Goal: Information Seeking & Learning: Compare options

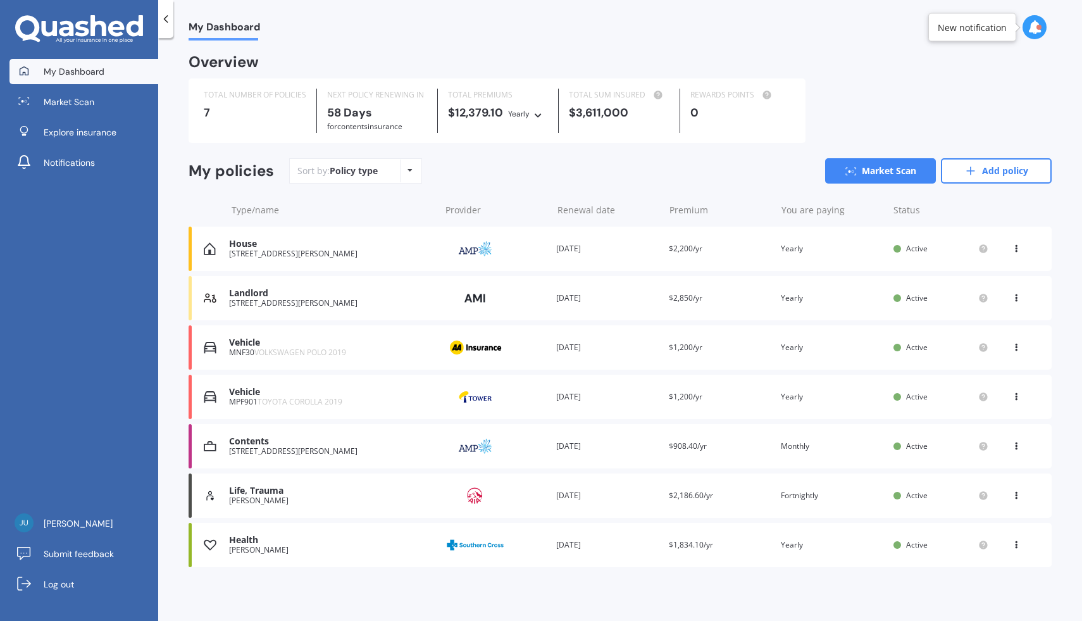
click at [739, 44] on div "My Dashboard Overview TOTAL NUMBER OF POLICIES 7 NEXT POLICY RENEWING [DATE] fo…" at bounding box center [620, 332] width 924 height 583
click at [1023, 175] on link "Add policy" at bounding box center [996, 170] width 111 height 25
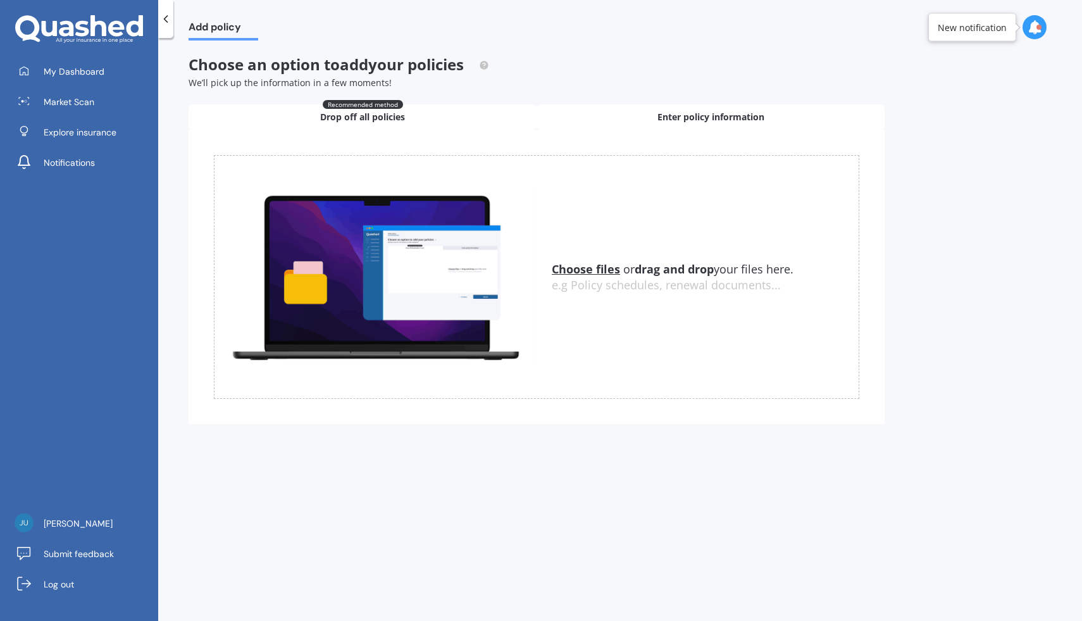
click at [699, 127] on div "Enter policy information" at bounding box center [711, 116] width 348 height 25
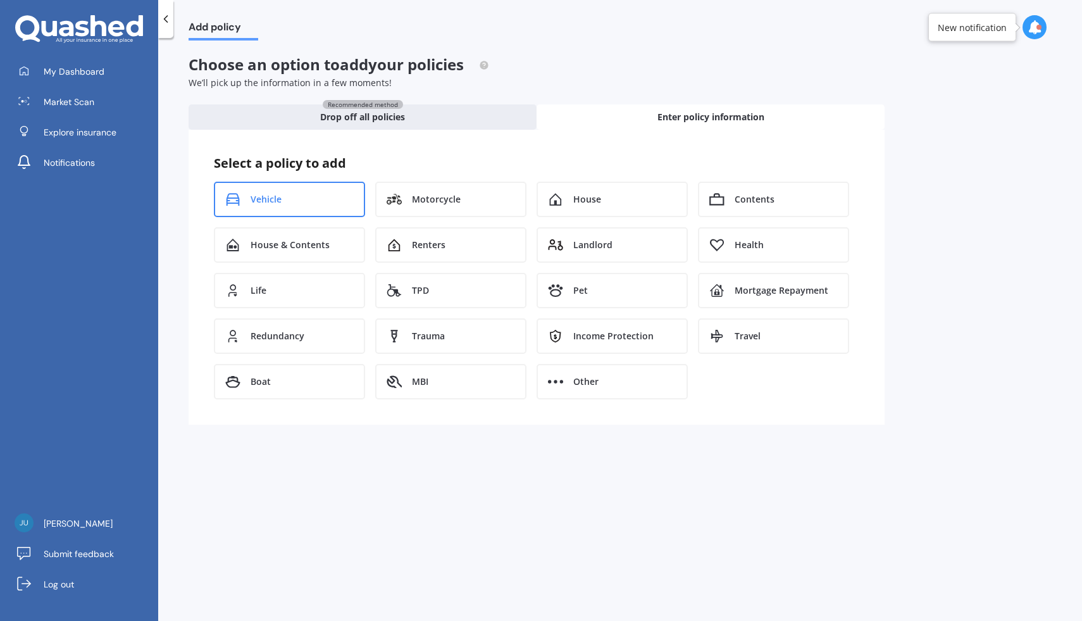
click at [354, 211] on div "Vehicle" at bounding box center [289, 199] width 151 height 35
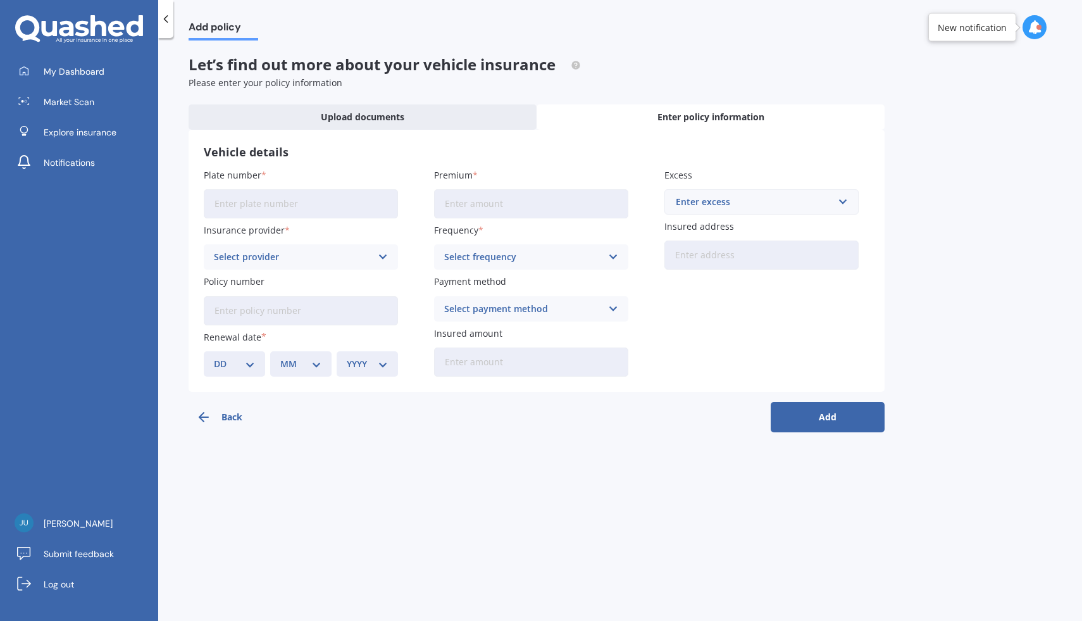
click at [341, 208] on input "Plate number" at bounding box center [301, 203] width 194 height 29
type input "CAR123"
click at [341, 254] on div "Select provider" at bounding box center [293, 257] width 158 height 14
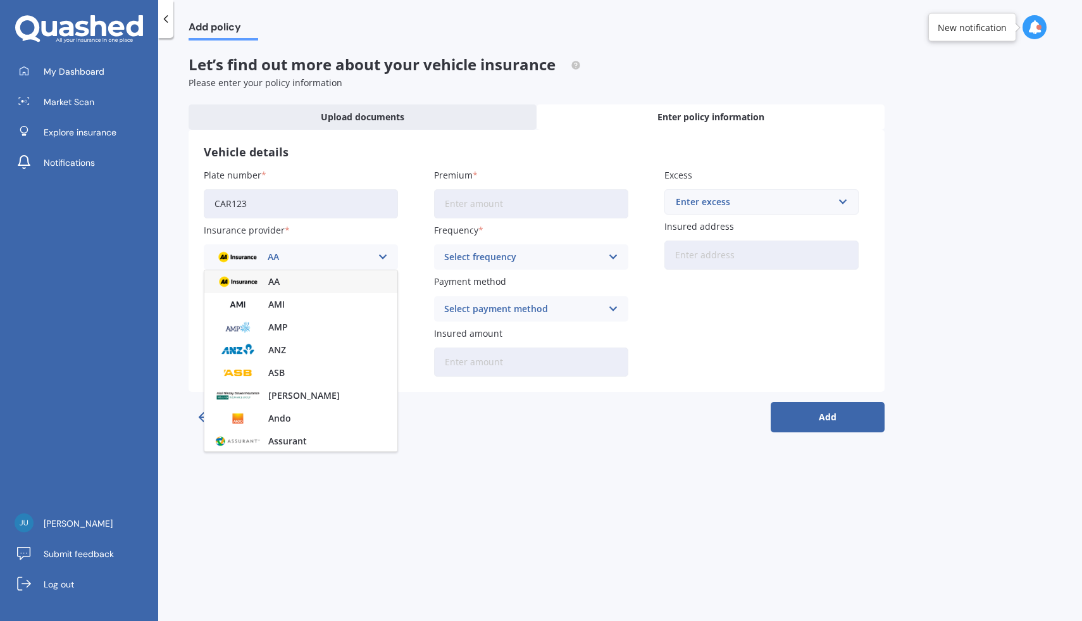
click at [324, 282] on div "AA" at bounding box center [300, 281] width 193 height 23
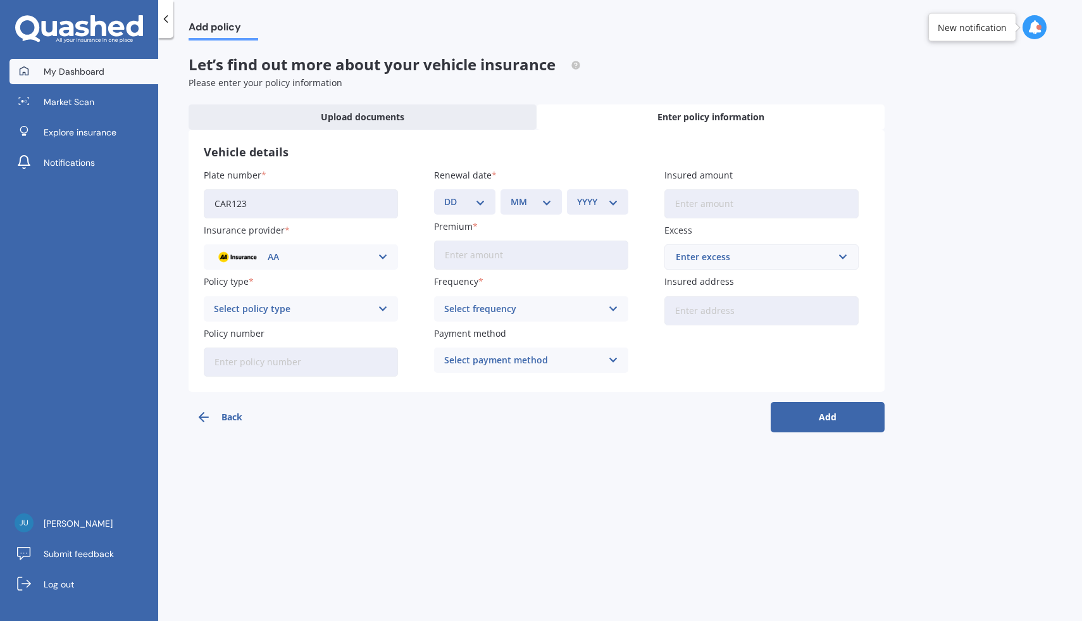
click at [110, 69] on link "My Dashboard" at bounding box center [83, 71] width 149 height 25
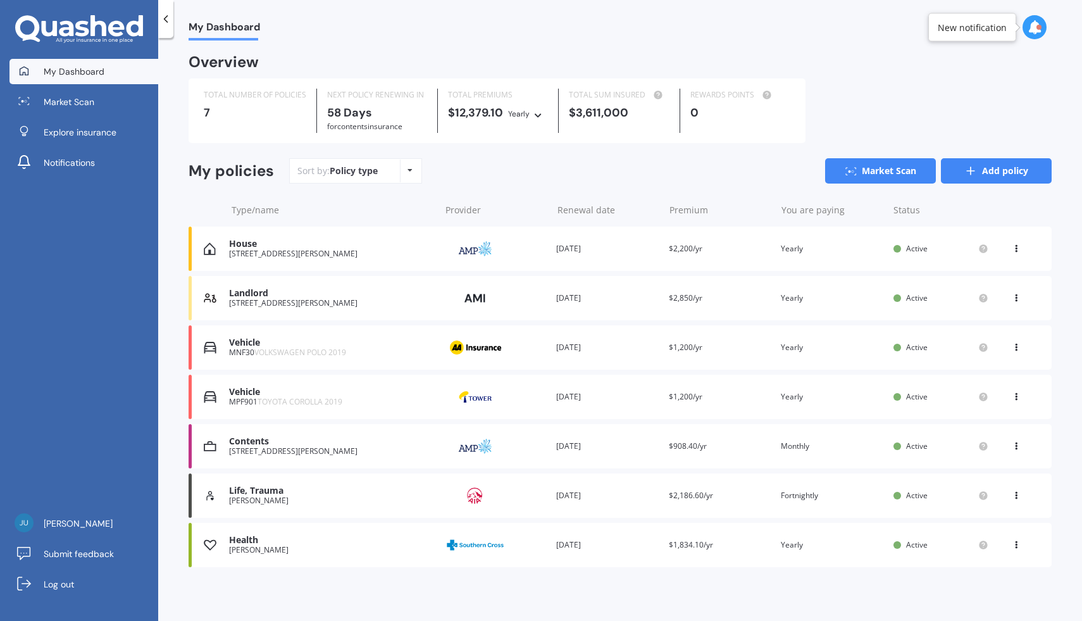
click at [982, 168] on link "Add policy" at bounding box center [996, 170] width 111 height 25
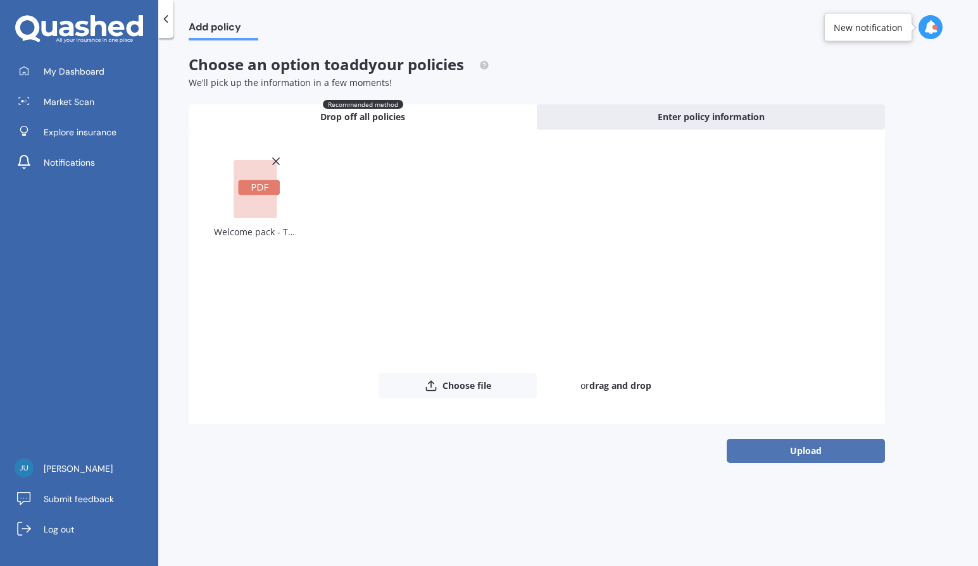
click at [797, 444] on button "Upload" at bounding box center [806, 451] width 158 height 24
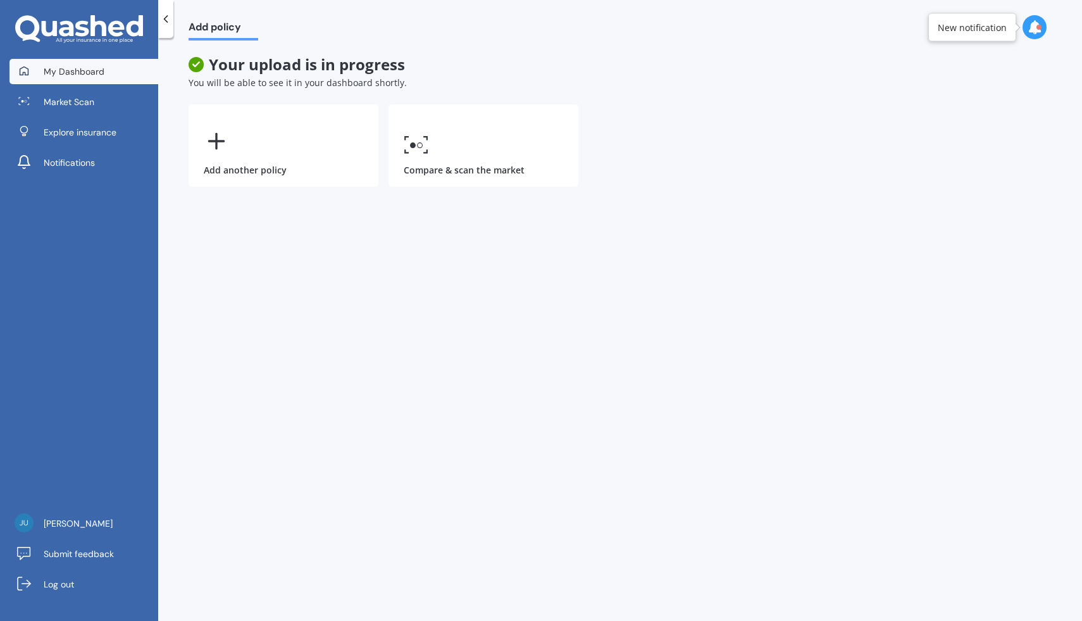
click at [129, 71] on link "My Dashboard" at bounding box center [83, 71] width 149 height 25
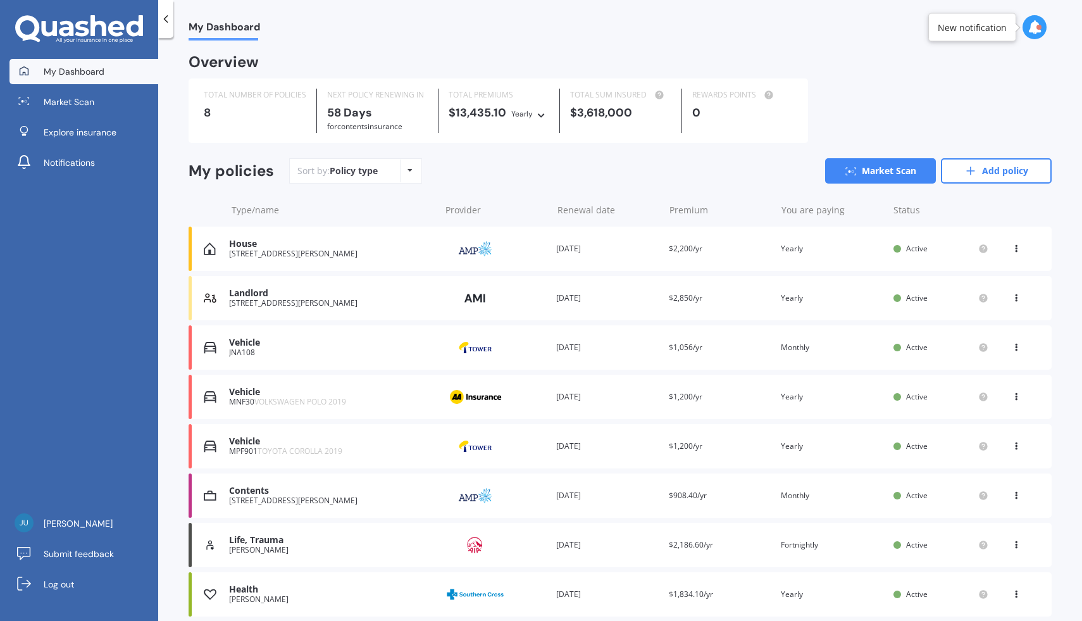
click at [415, 344] on div "Vehicle" at bounding box center [331, 342] width 204 height 11
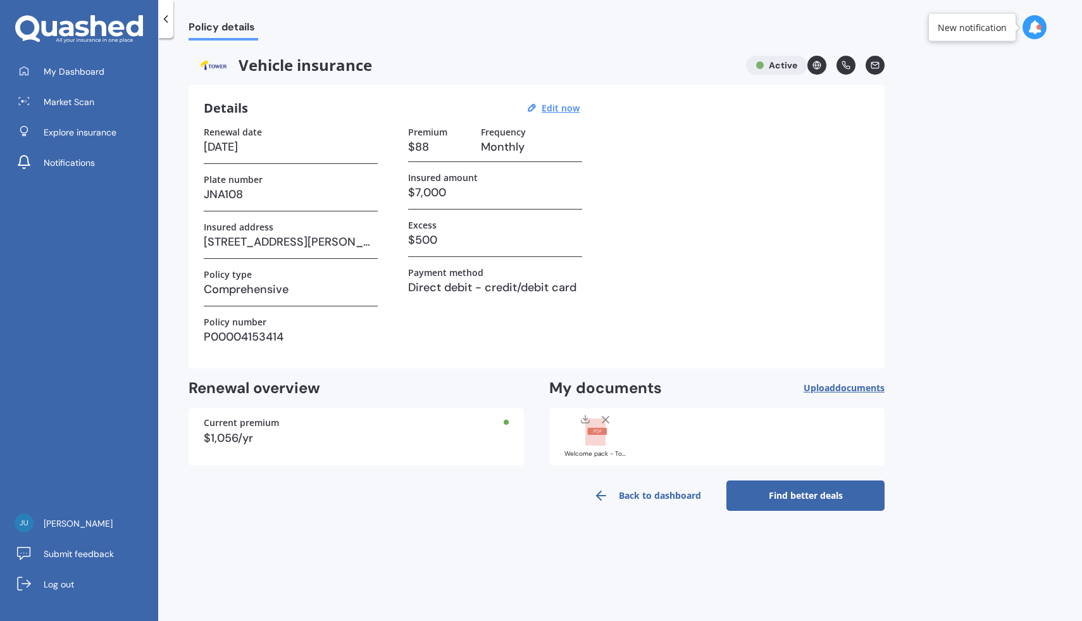
click at [612, 449] on div "Welcome pack - Tower - Demo Doc.pdf" at bounding box center [596, 435] width 63 height 44
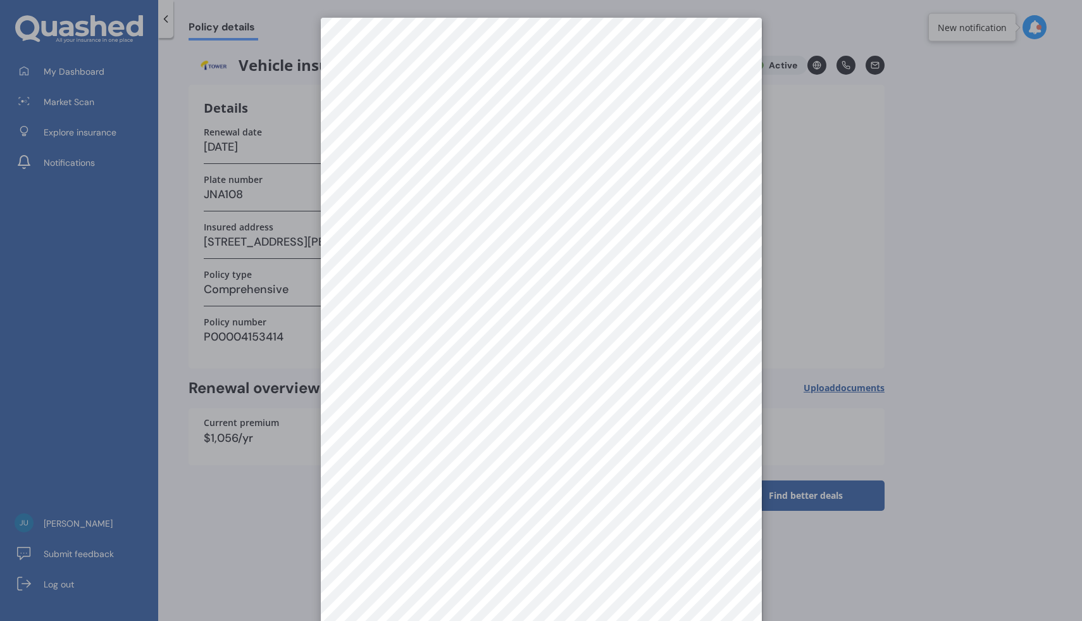
click at [920, 318] on div at bounding box center [541, 310] width 1082 height 621
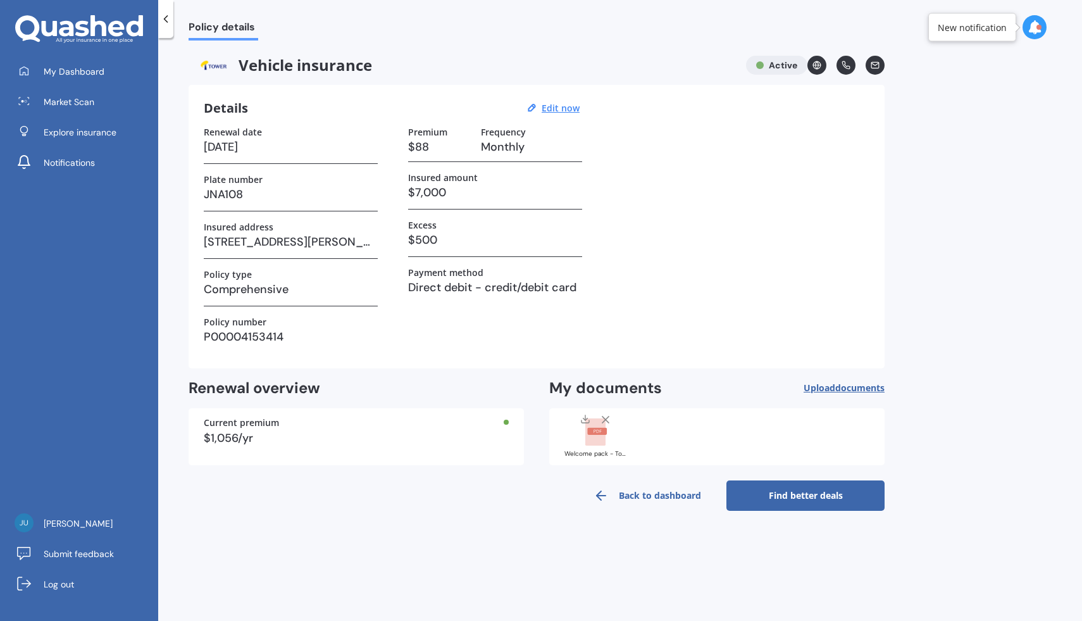
click at [682, 492] on link "Back to dashboard" at bounding box center [647, 495] width 158 height 30
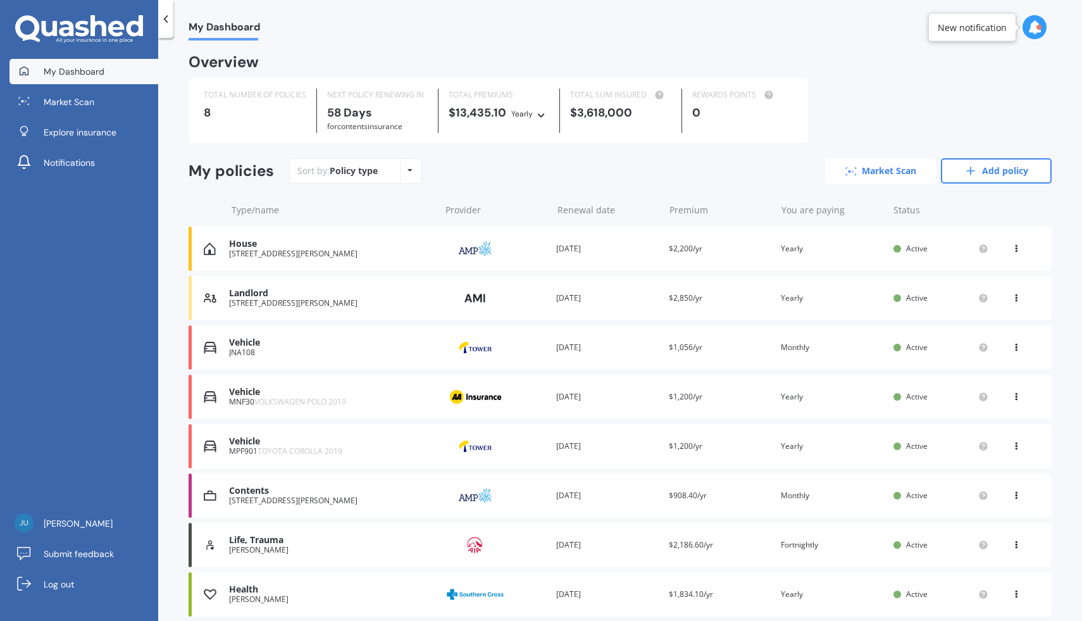
click at [866, 170] on link "Market Scan" at bounding box center [880, 170] width 111 height 25
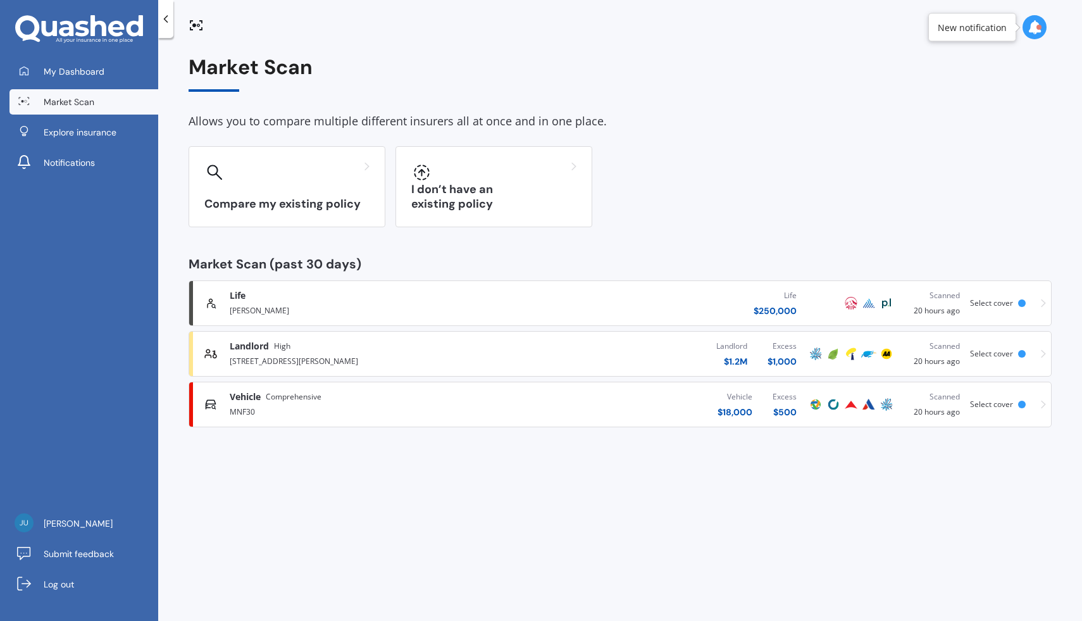
click at [579, 415] on div "Vehicle $ 18,000 Excess $ 500" at bounding box center [656, 404] width 301 height 38
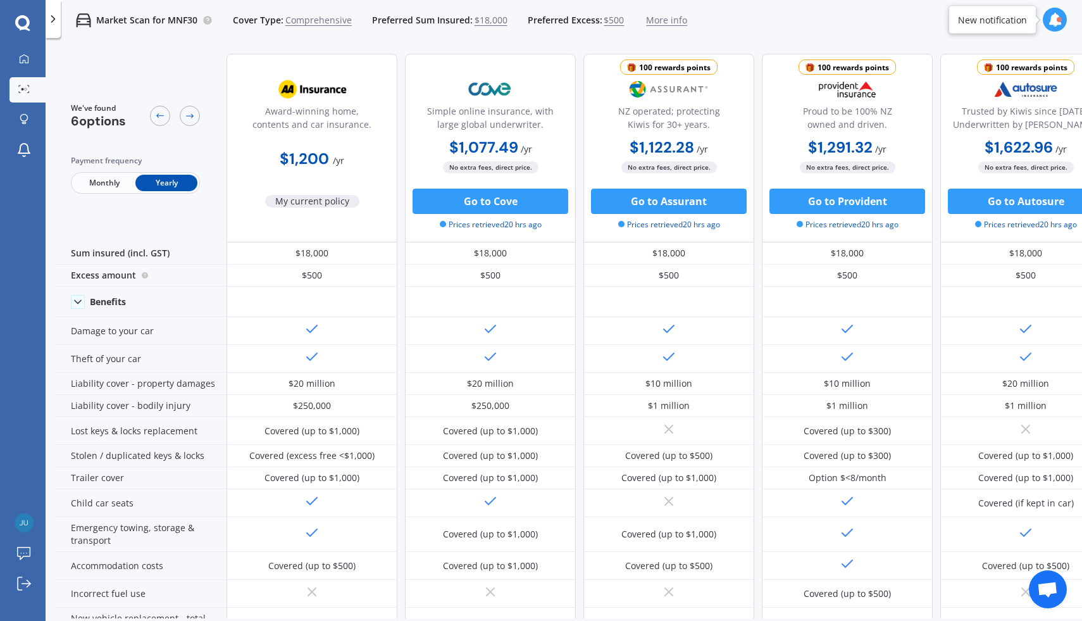
click at [122, 185] on span "Monthly" at bounding box center [104, 183] width 62 height 16
click at [154, 183] on span "Yearly" at bounding box center [166, 183] width 62 height 16
click at [37, 96] on link "Market Scan" at bounding box center [27, 89] width 36 height 25
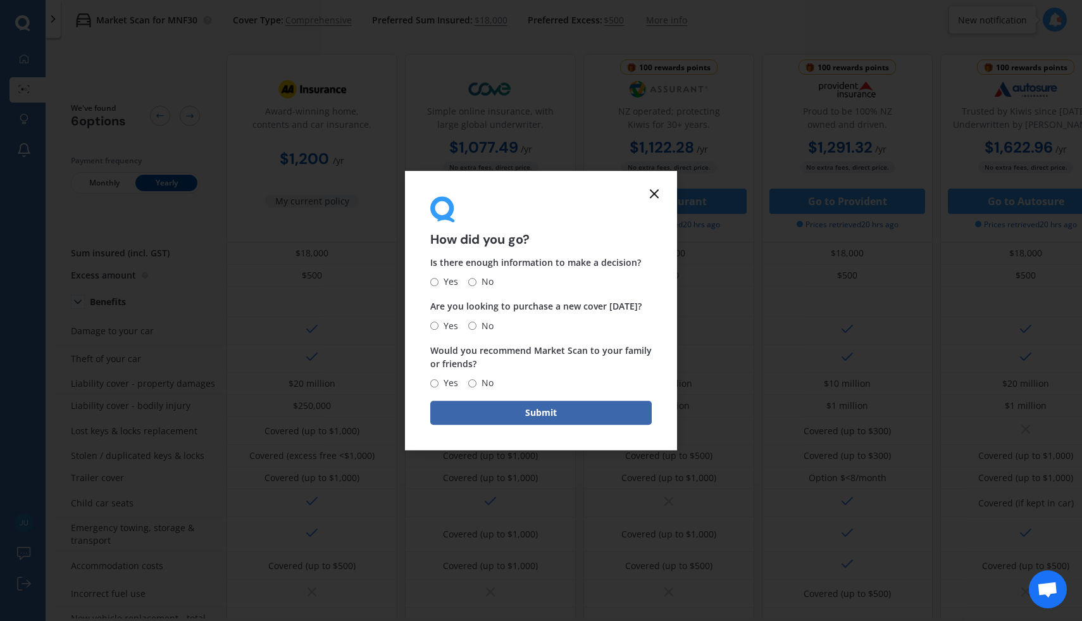
click at [655, 190] on icon at bounding box center [654, 193] width 15 height 15
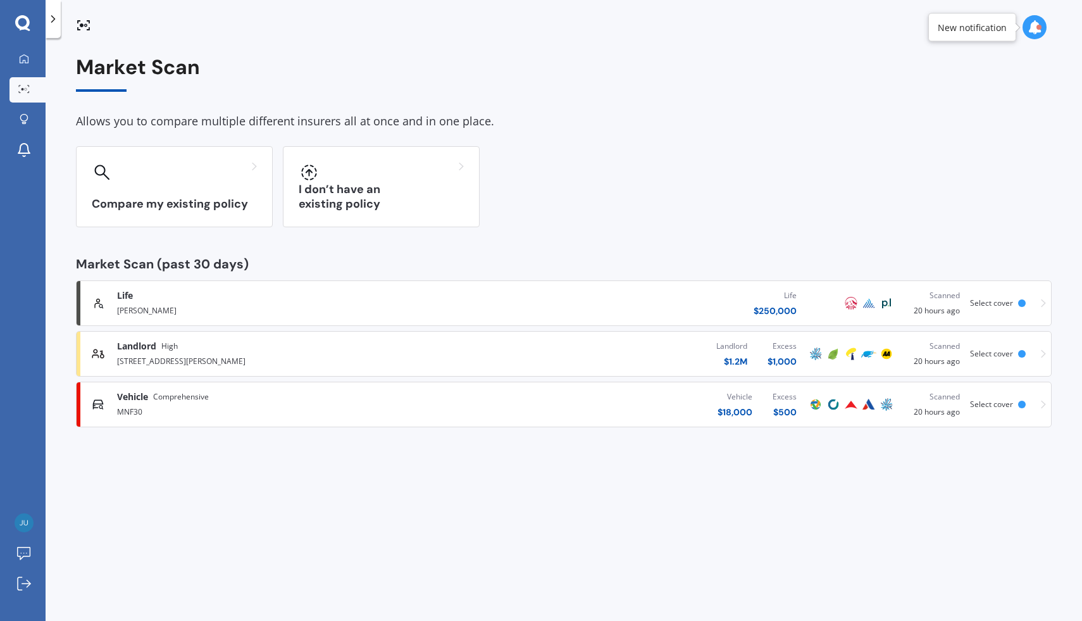
click at [53, 13] on icon at bounding box center [53, 19] width 13 height 13
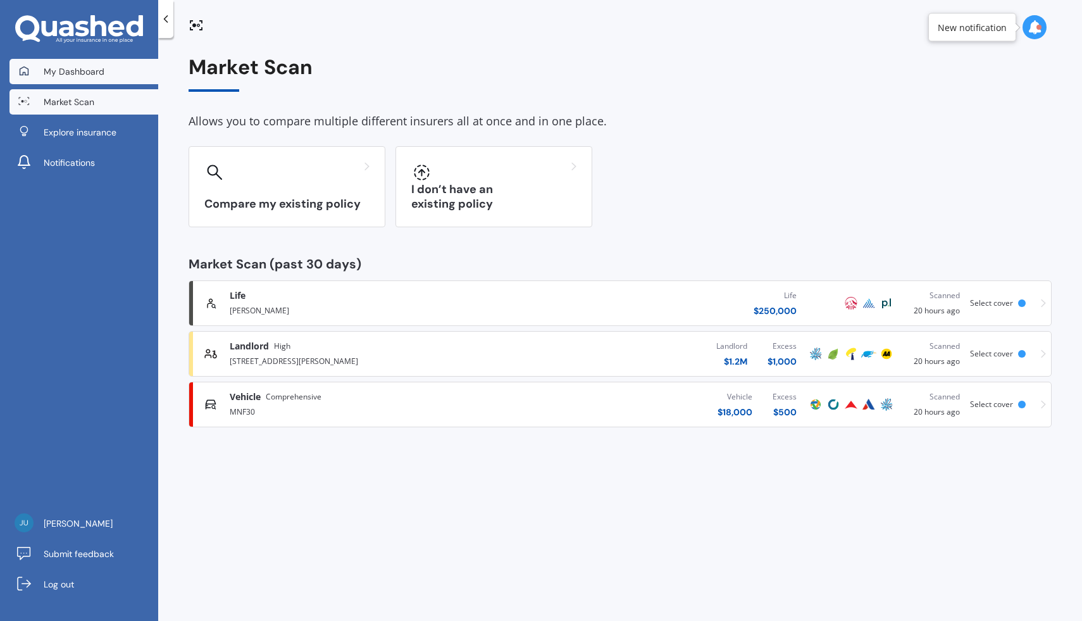
click at [64, 67] on span "My Dashboard" at bounding box center [74, 71] width 61 height 13
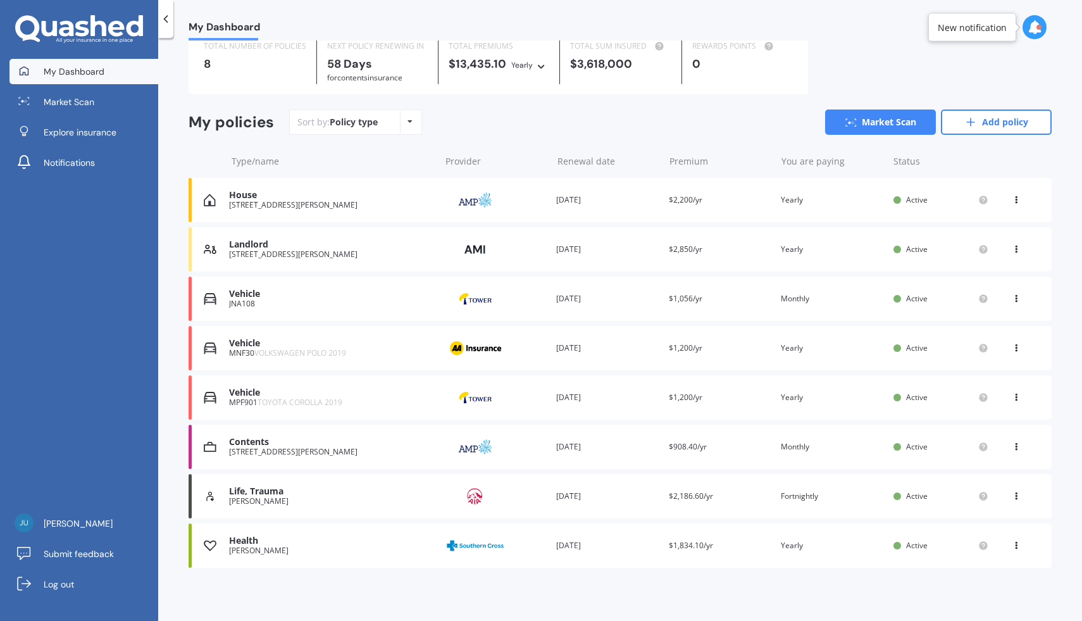
scroll to position [49, 0]
click at [901, 119] on link "Market Scan" at bounding box center [880, 121] width 111 height 25
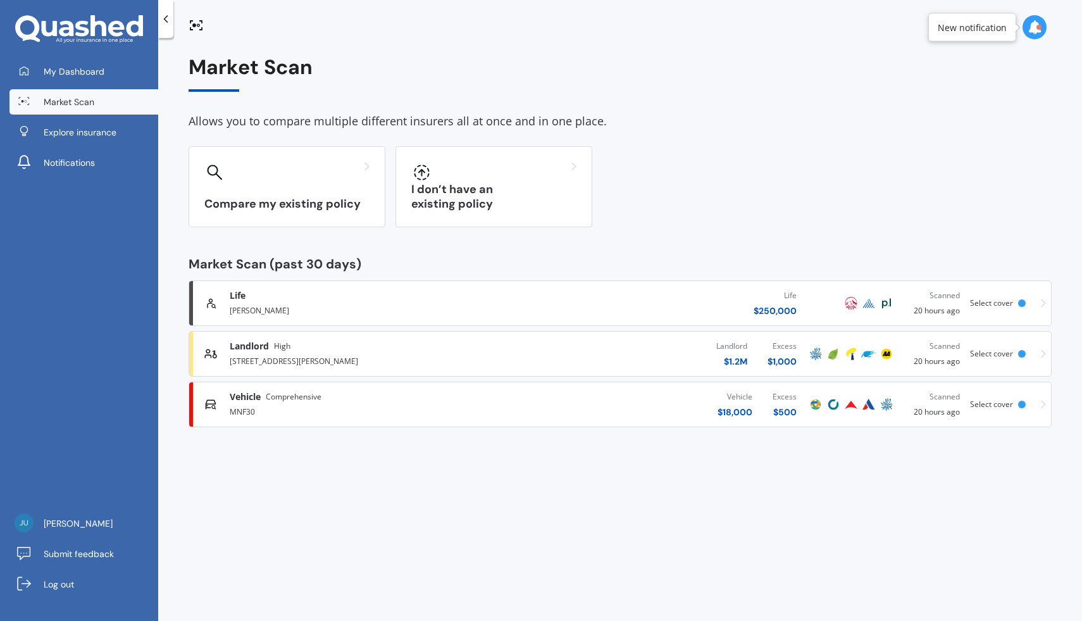
click at [609, 304] on div "Life $ 250,000" at bounding box center [656, 303] width 301 height 38
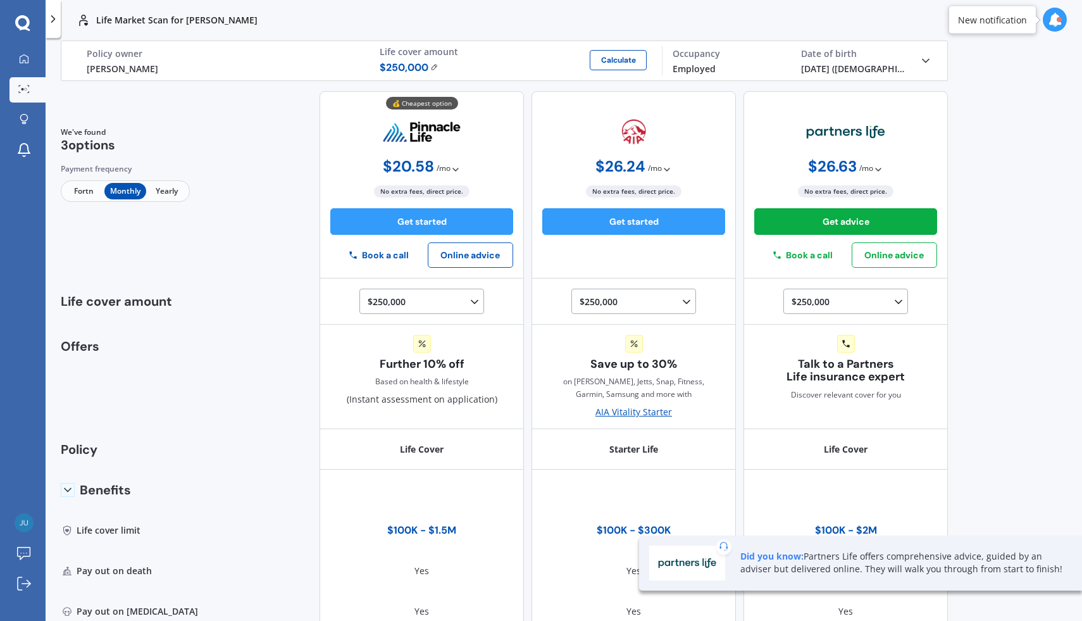
click at [43, 92] on link "Market Scan" at bounding box center [27, 89] width 36 height 25
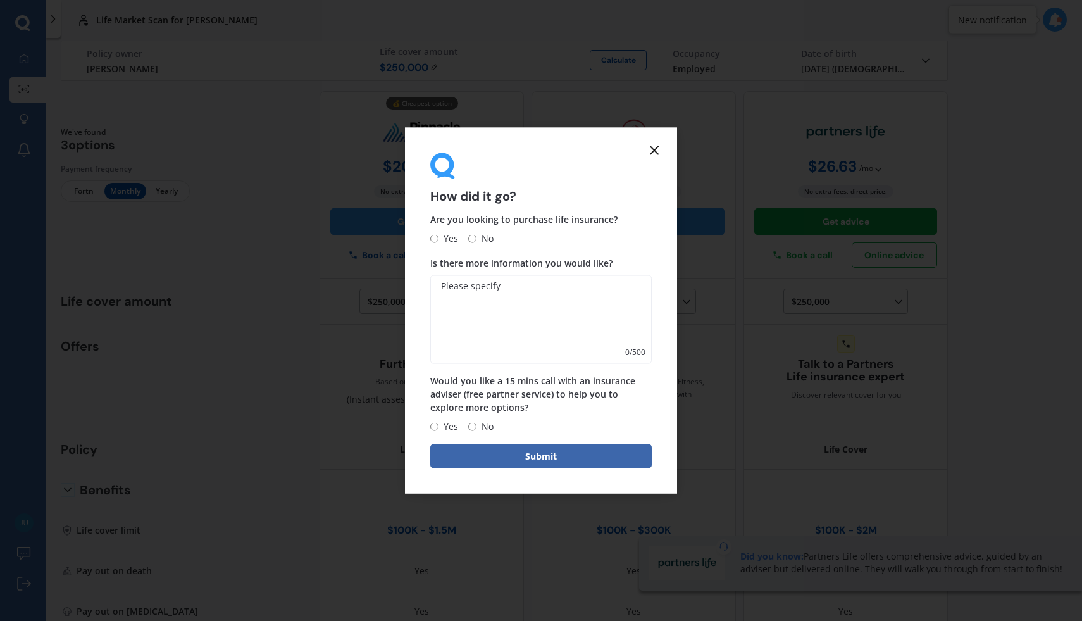
click at [657, 147] on icon at bounding box center [654, 149] width 15 height 15
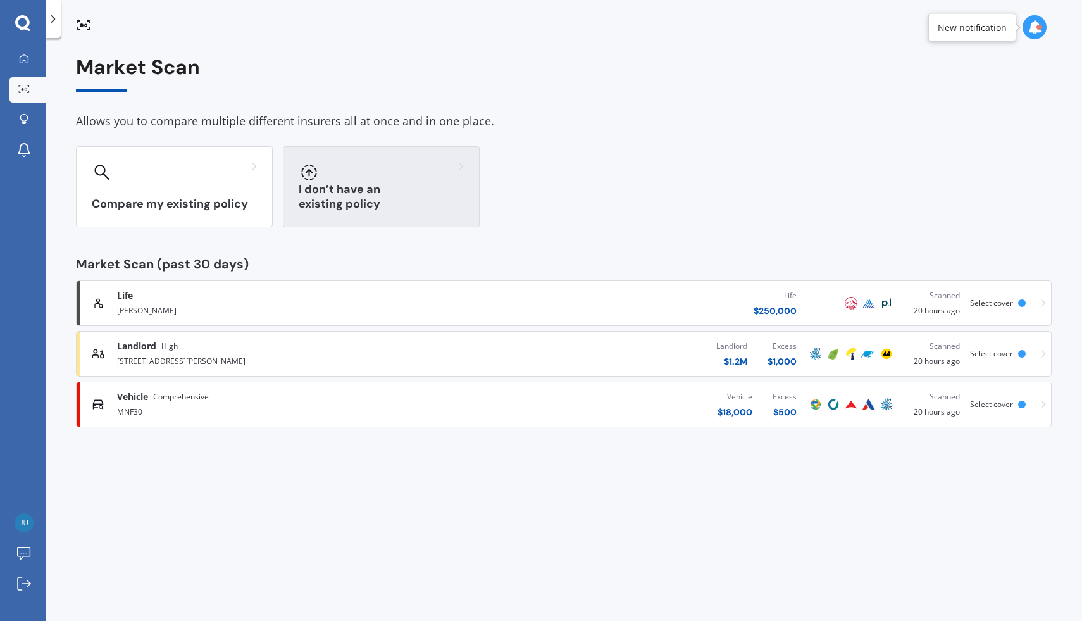
click at [438, 204] on h3 "I don’t have an existing policy" at bounding box center [381, 196] width 165 height 29
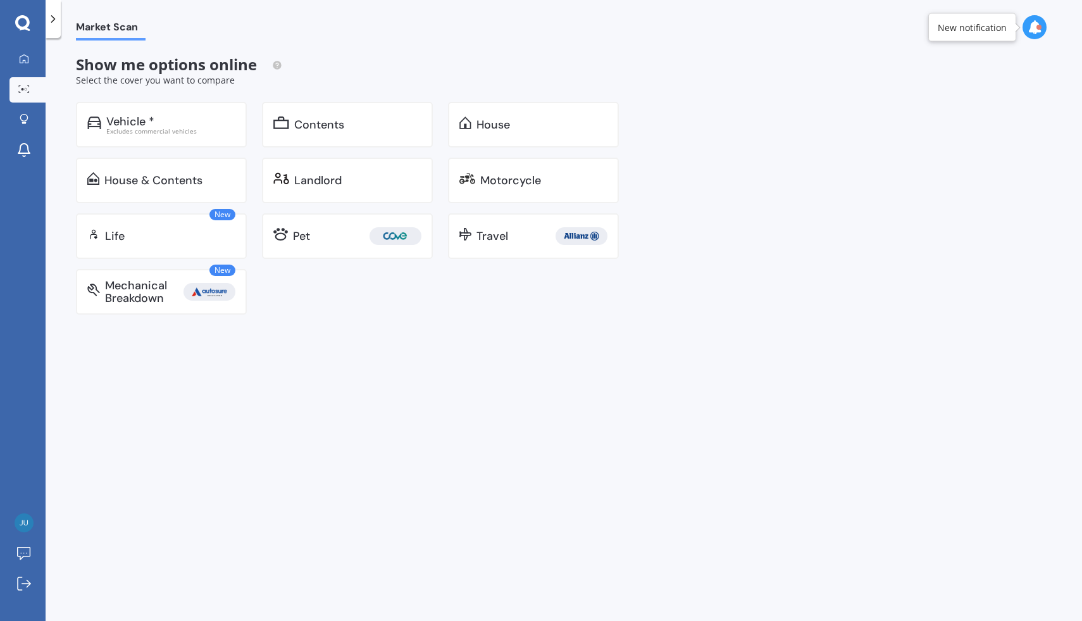
click at [50, 18] on icon at bounding box center [53, 19] width 13 height 13
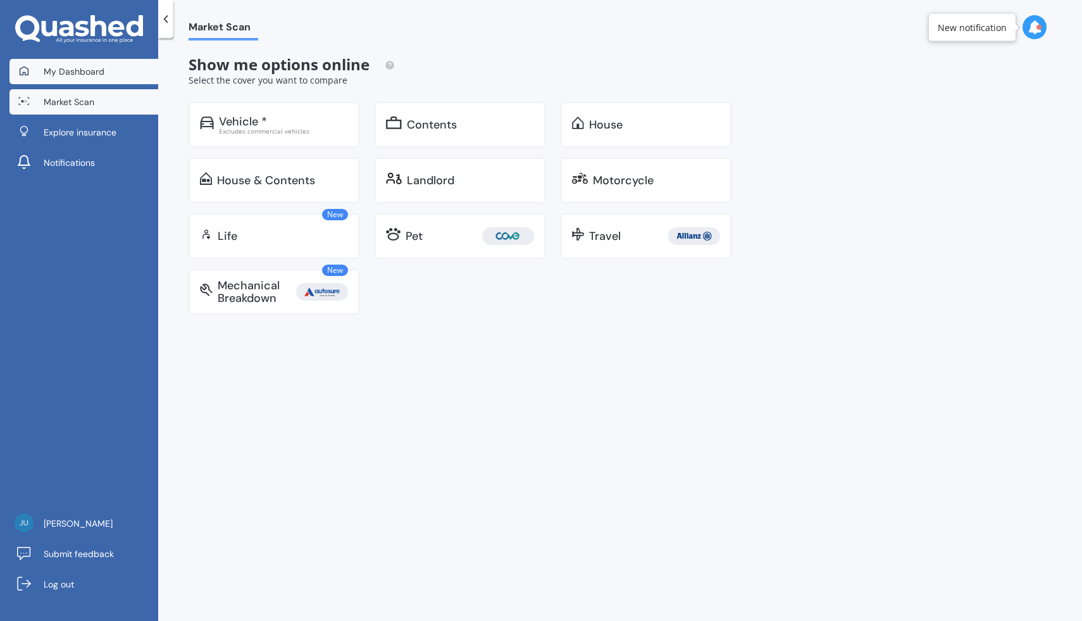
click at [75, 71] on span "My Dashboard" at bounding box center [74, 71] width 61 height 13
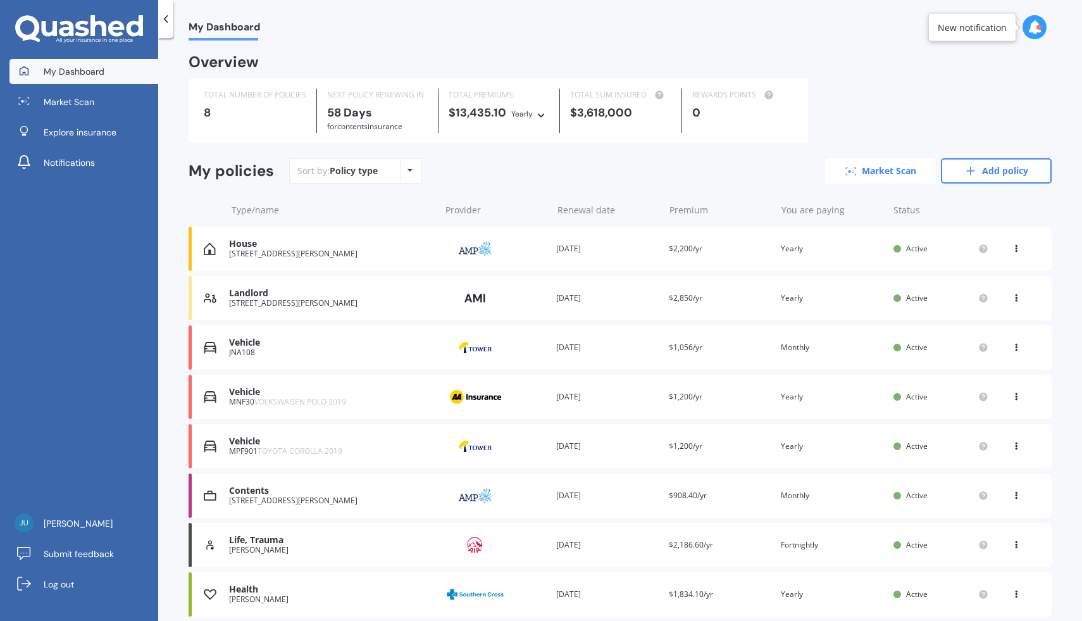
click at [904, 167] on link "Market Scan" at bounding box center [880, 170] width 111 height 25
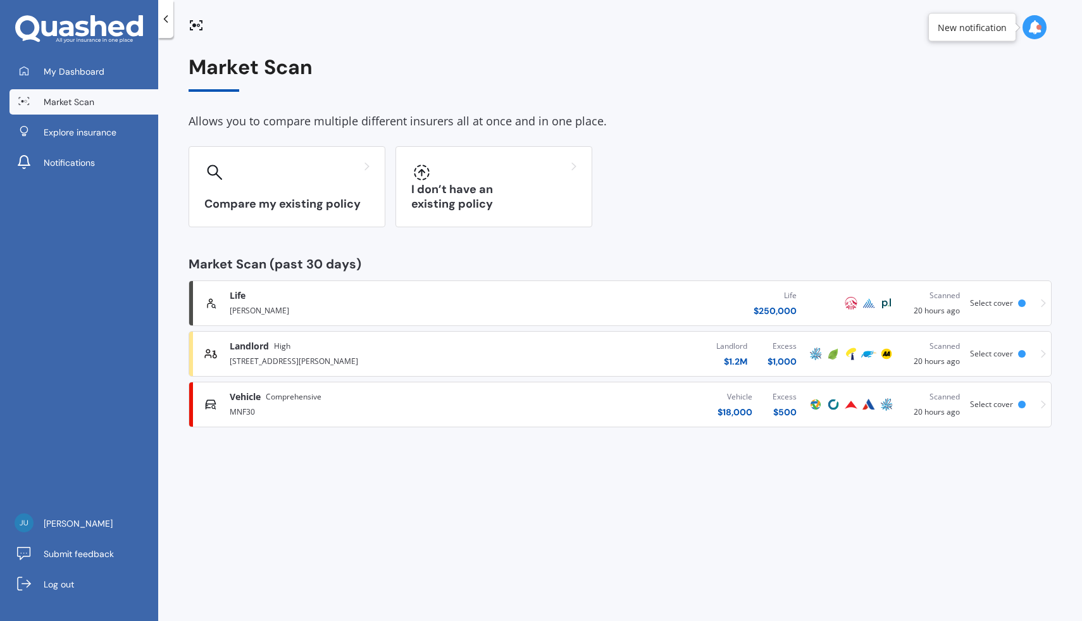
click at [539, 403] on div "Vehicle $ 18,000 Excess $ 500" at bounding box center [656, 404] width 301 height 38
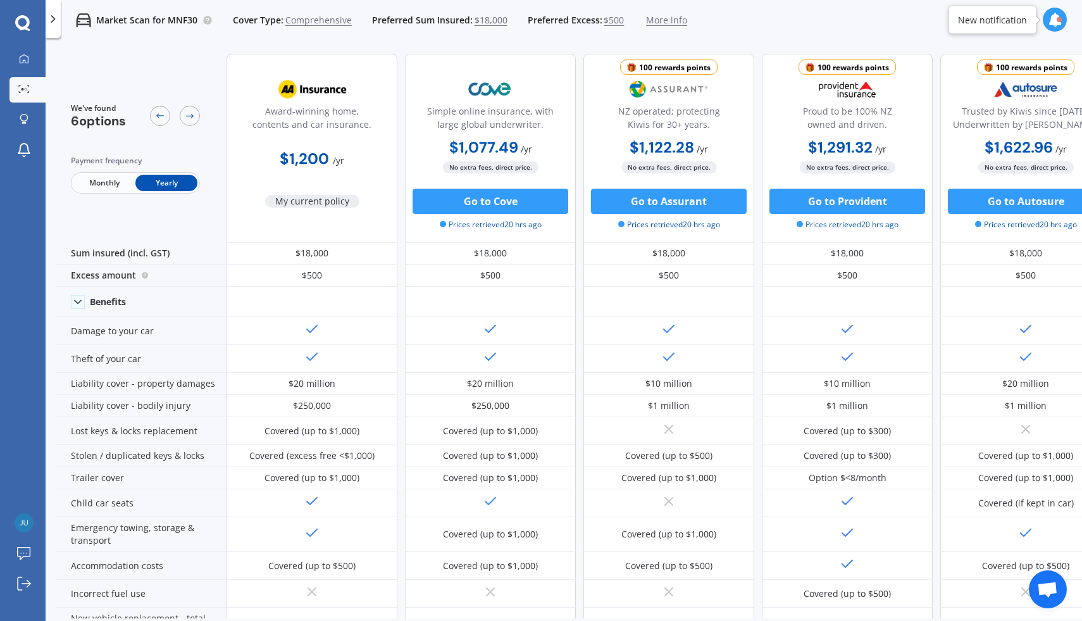
click at [36, 97] on link "Market Scan" at bounding box center [27, 89] width 36 height 25
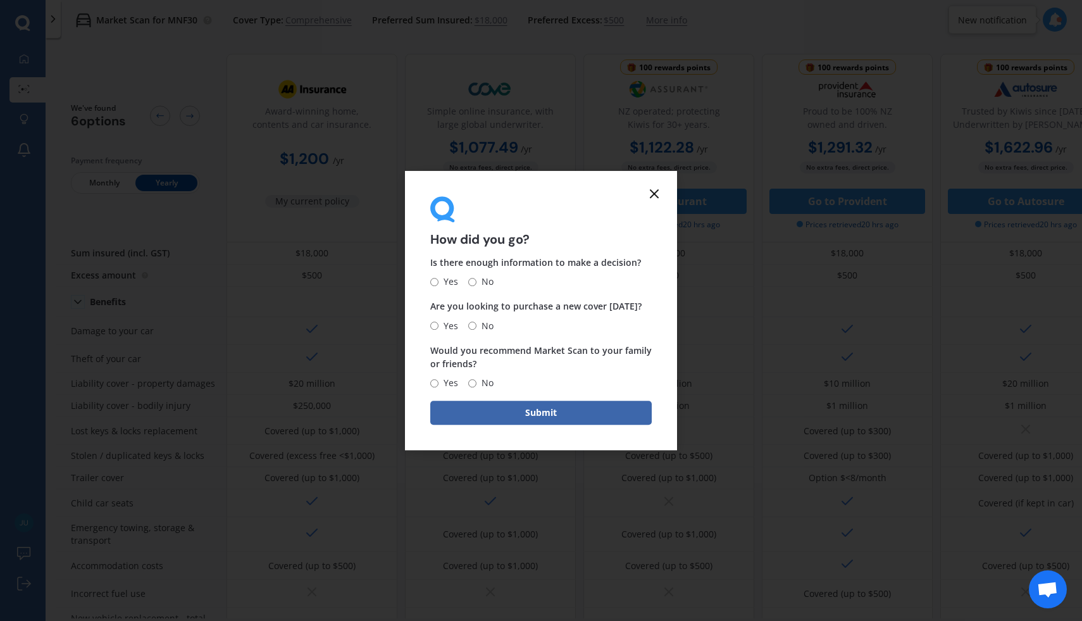
click at [657, 194] on icon at bounding box center [654, 193] width 15 height 15
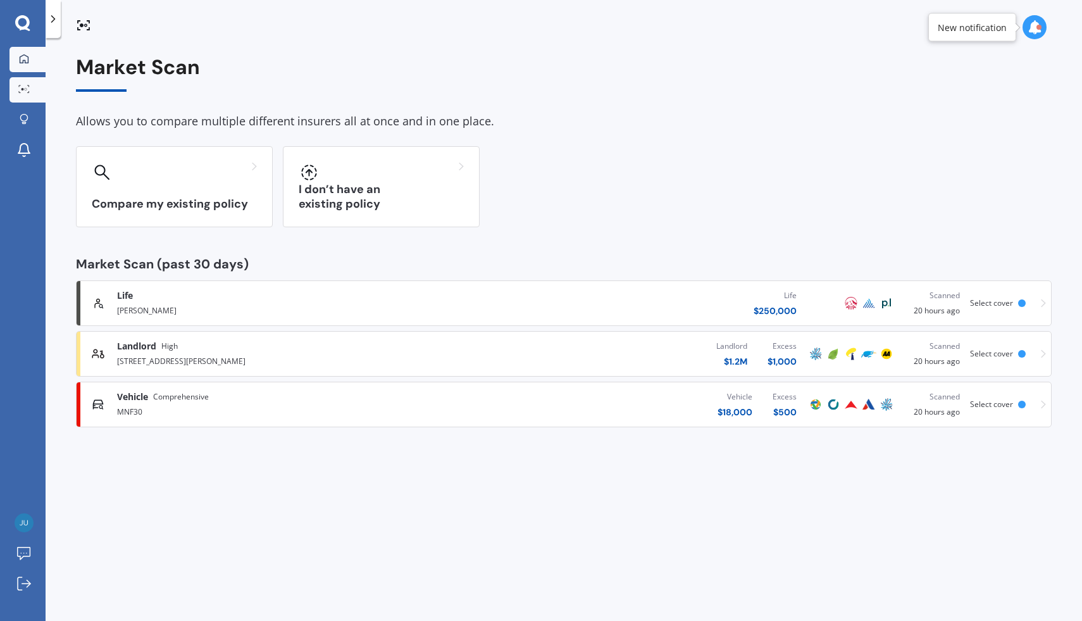
click at [43, 58] on link "My Dashboard" at bounding box center [27, 59] width 36 height 25
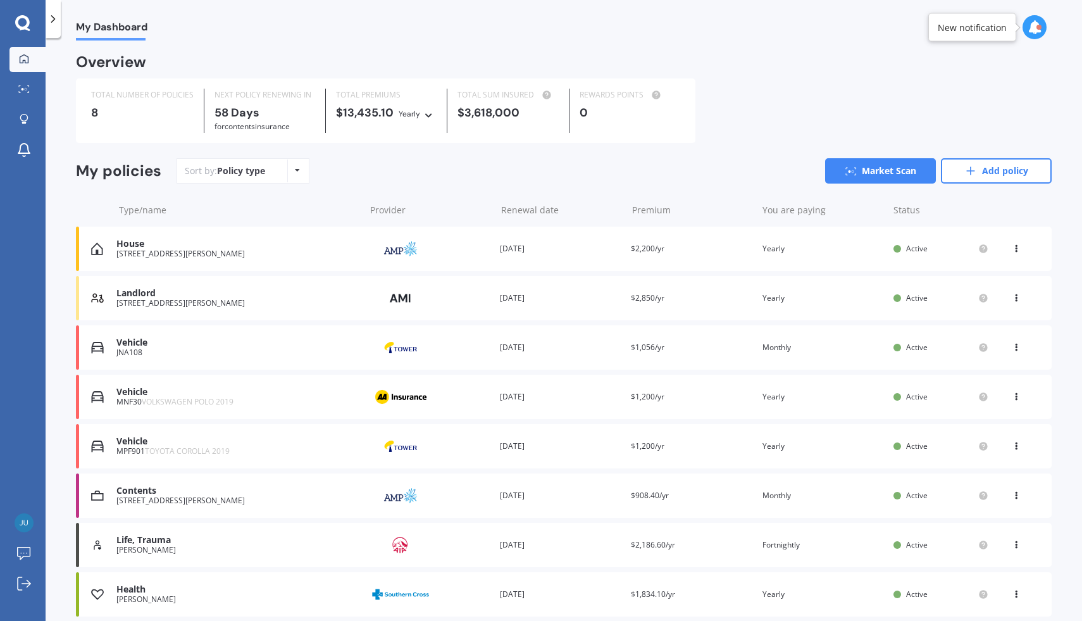
click at [59, 28] on div at bounding box center [53, 19] width 15 height 38
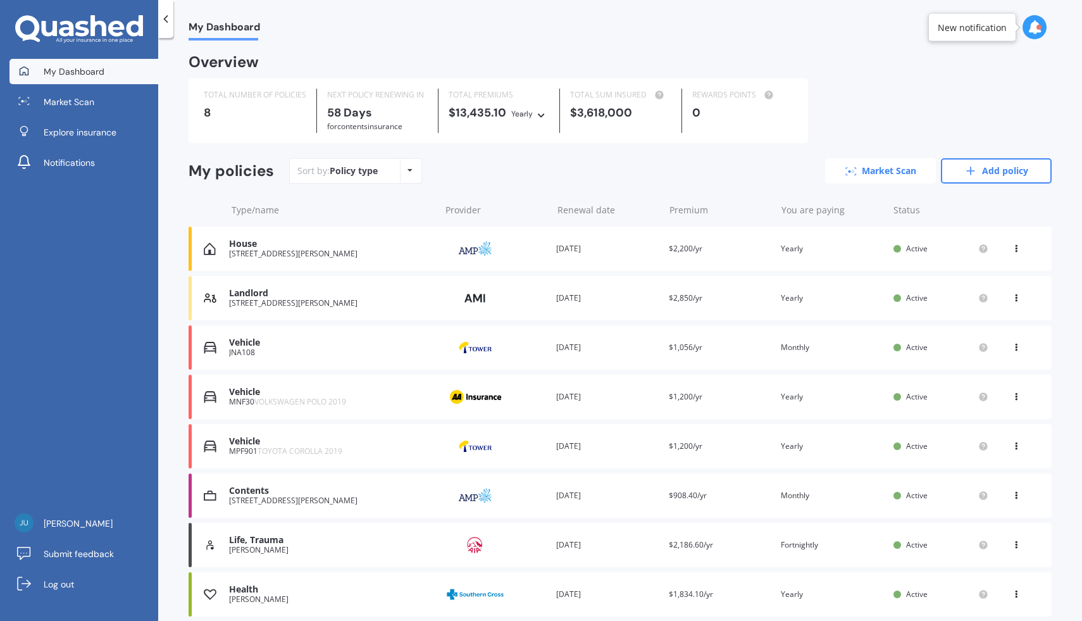
click at [886, 170] on link "Market Scan" at bounding box center [880, 170] width 111 height 25
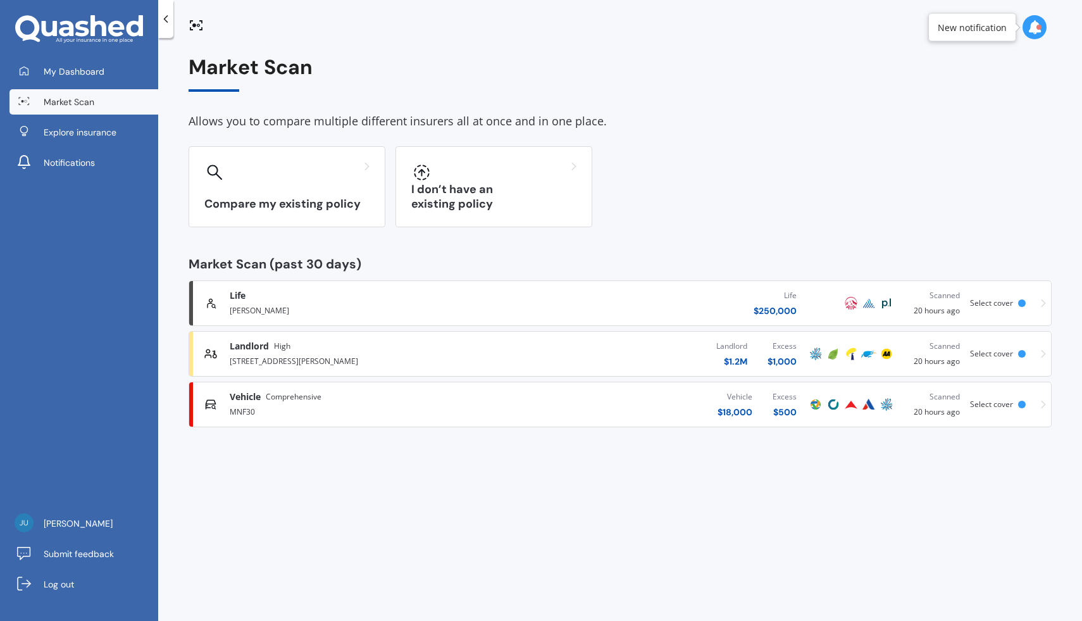
click at [649, 420] on div "Vehicle $ 18,000 Excess $ 500" at bounding box center [656, 404] width 301 height 38
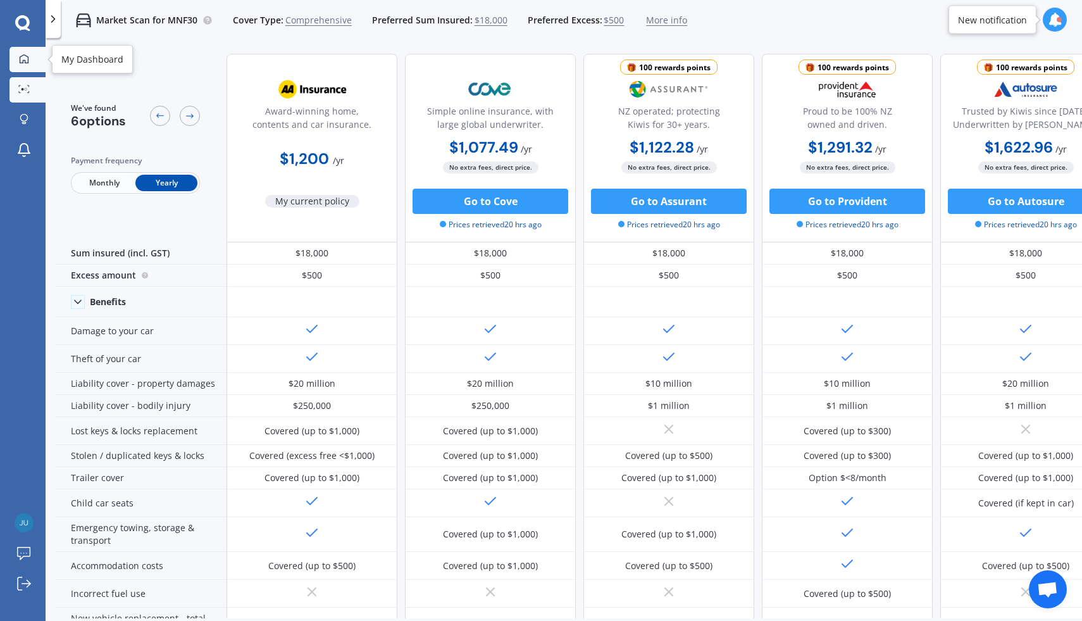
click at [33, 59] on div at bounding box center [24, 59] width 19 height 11
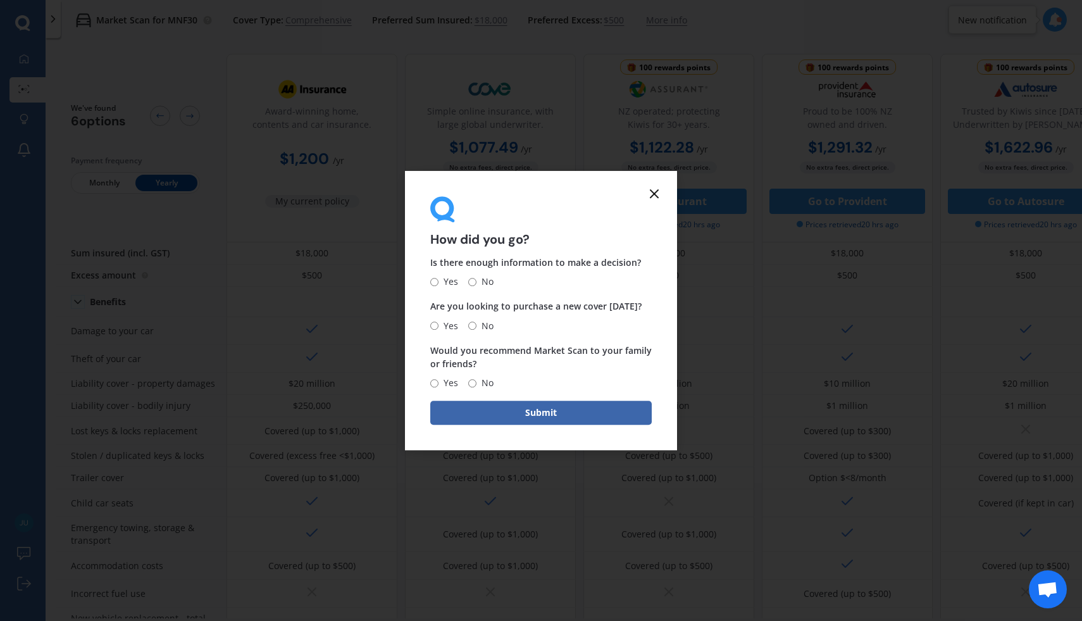
click at [656, 196] on icon at bounding box center [654, 193] width 15 height 15
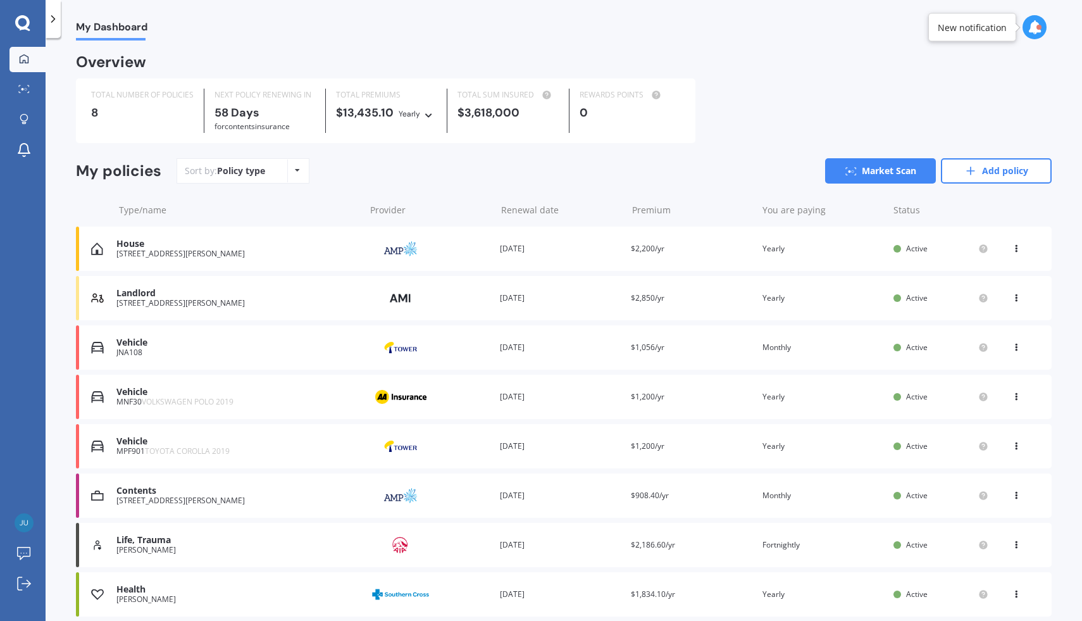
click at [894, 186] on div "My policies Sort by: Policy type Policy type Alphabetical Date added Renewing n…" at bounding box center [564, 175] width 976 height 35
click at [894, 180] on link "Market Scan" at bounding box center [880, 170] width 111 height 25
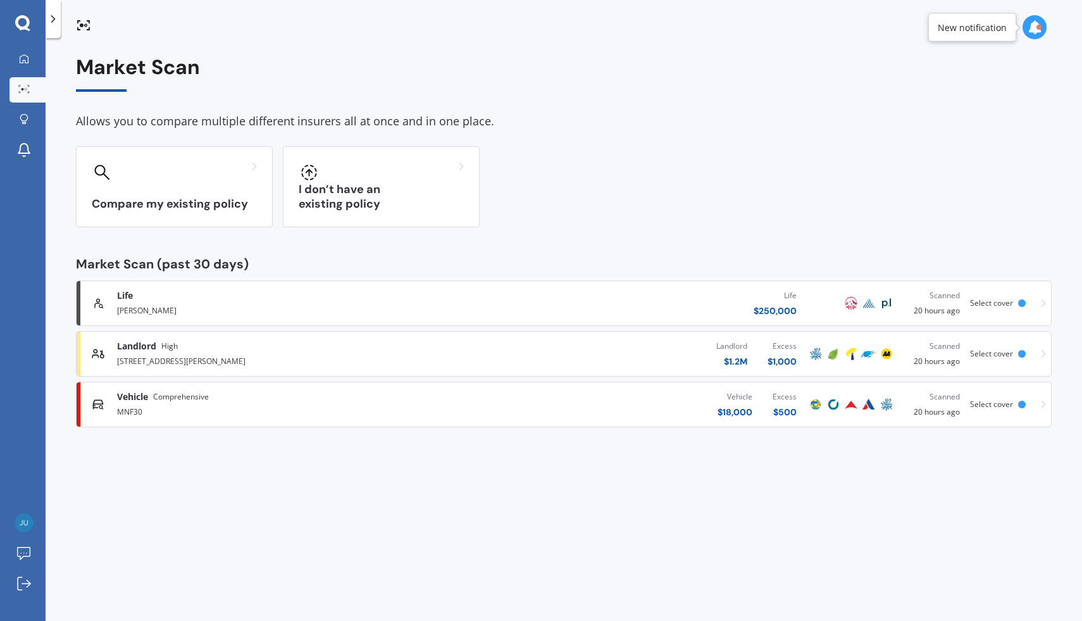
click at [60, 26] on div at bounding box center [53, 19] width 15 height 38
